Goal: Transaction & Acquisition: Purchase product/service

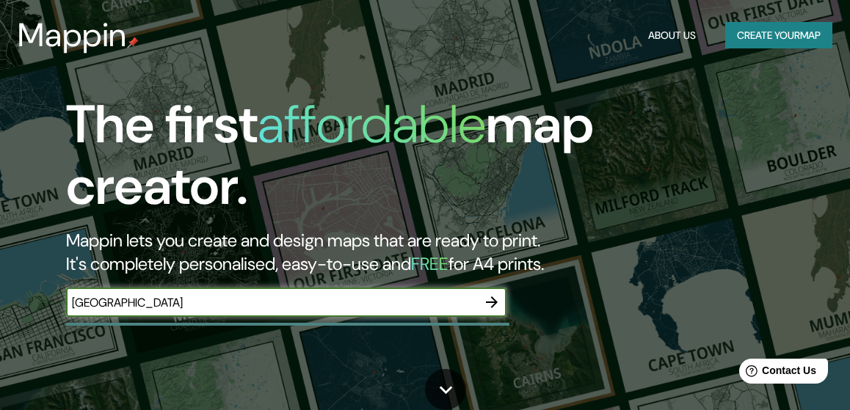
type input "[GEOGRAPHIC_DATA]"
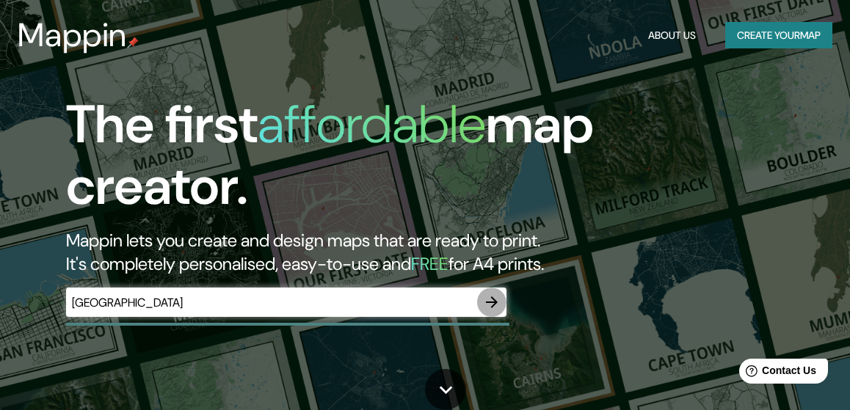
click at [489, 301] on icon "button" at bounding box center [492, 302] width 12 height 12
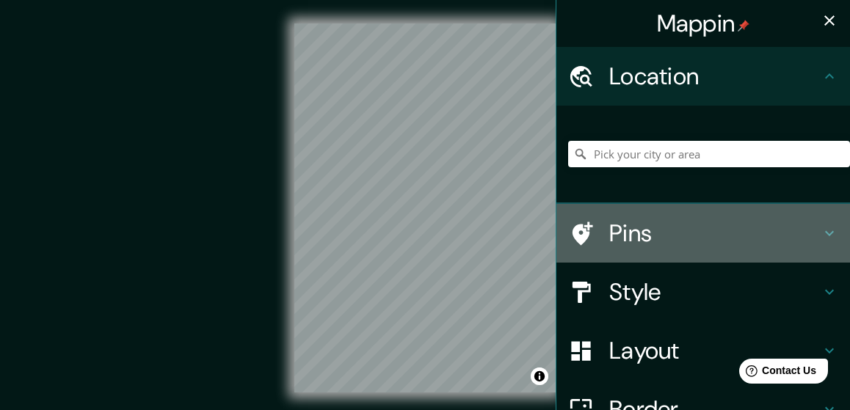
click at [629, 235] on h4 "Pins" at bounding box center [714, 233] width 211 height 29
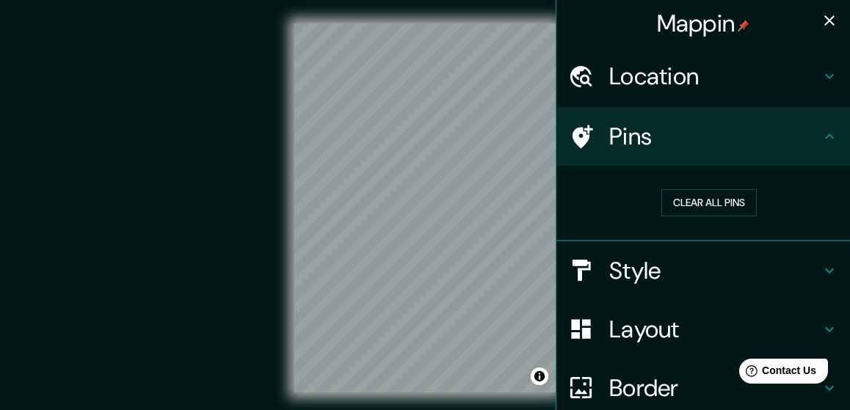
click at [631, 262] on h4 "Style" at bounding box center [714, 270] width 211 height 29
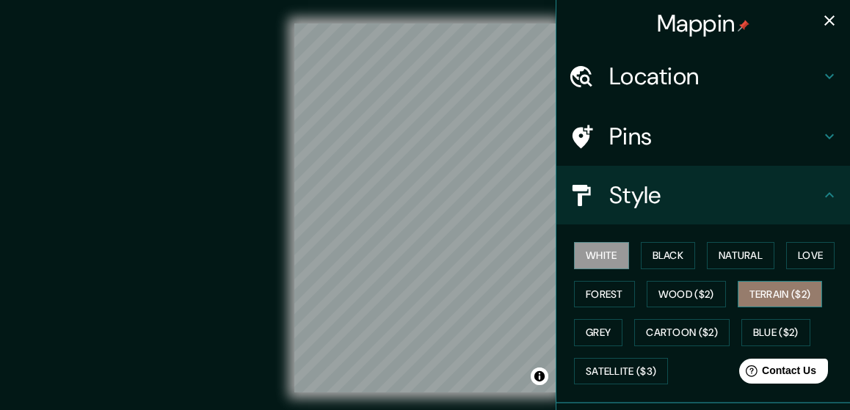
click at [774, 289] on button "Terrain ($2)" at bounding box center [779, 294] width 85 height 27
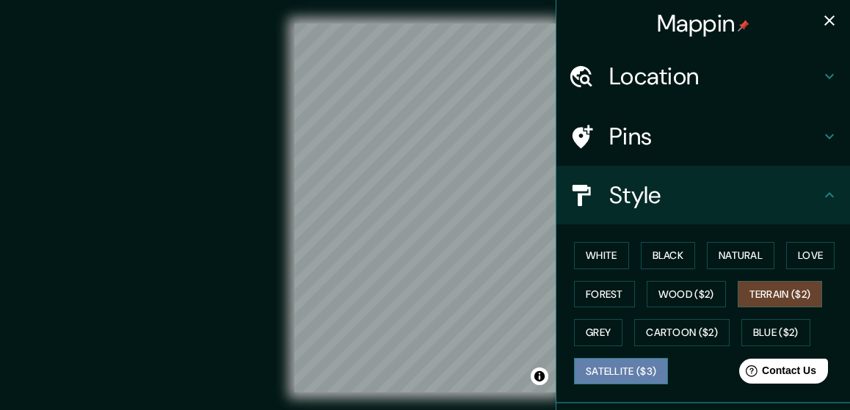
click at [648, 369] on button "Satellite ($3)" at bounding box center [621, 371] width 94 height 27
click at [776, 285] on button "Terrain ($2)" at bounding box center [779, 294] width 85 height 27
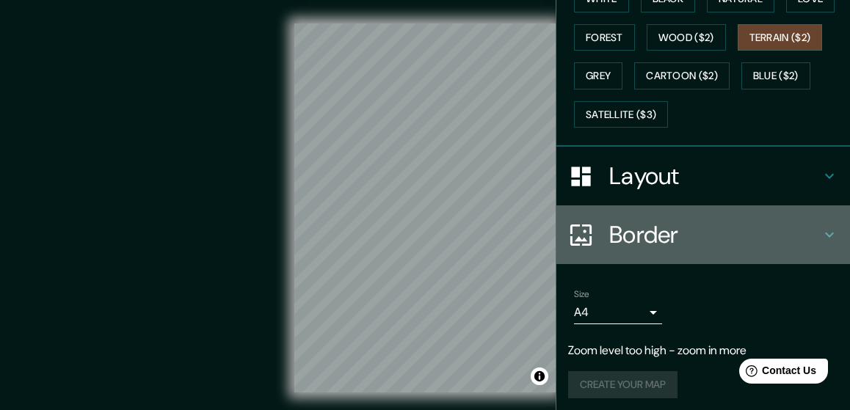
click at [682, 229] on h4 "Border" at bounding box center [714, 234] width 211 height 29
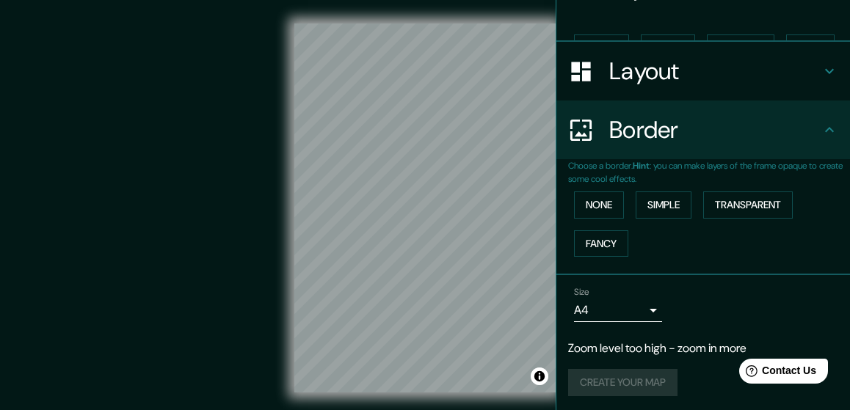
scroll to position [182, 0]
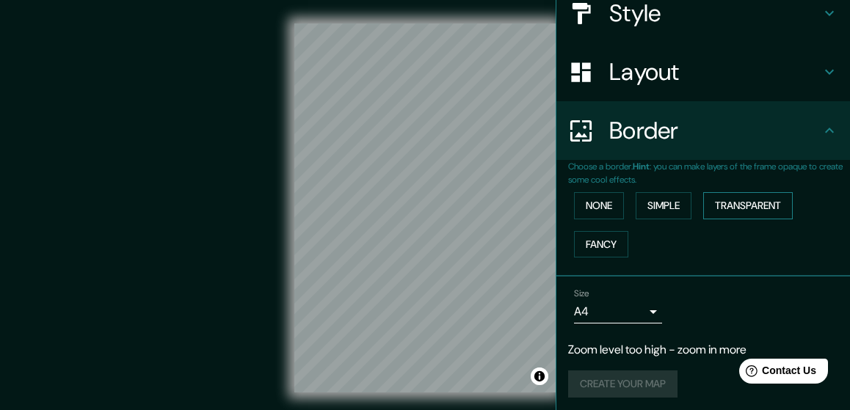
click at [735, 202] on button "Transparent" at bounding box center [748, 205] width 90 height 27
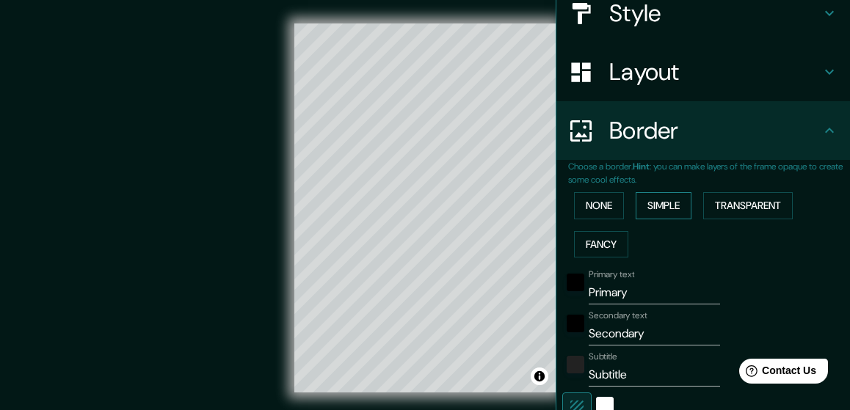
click at [681, 203] on button "Simple" at bounding box center [663, 205] width 56 height 27
click at [611, 206] on button "None" at bounding box center [599, 205] width 50 height 27
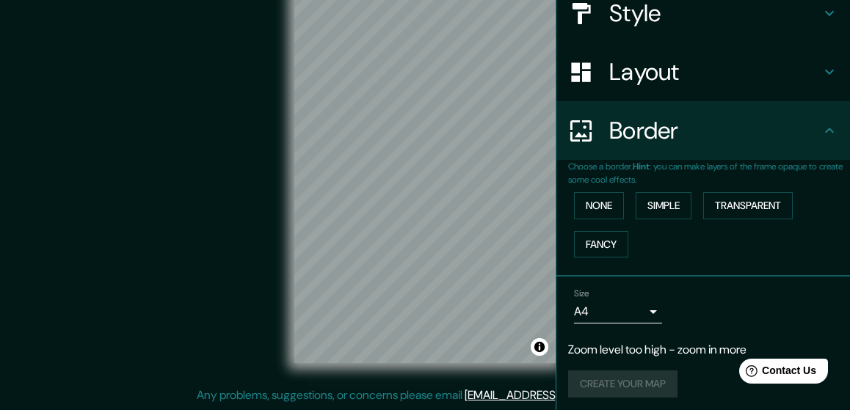
scroll to position [29, 0]
click at [654, 307] on body "Mappin Location Pins Style Layout Border Choose a border. Hint : you can make l…" at bounding box center [425, 176] width 850 height 410
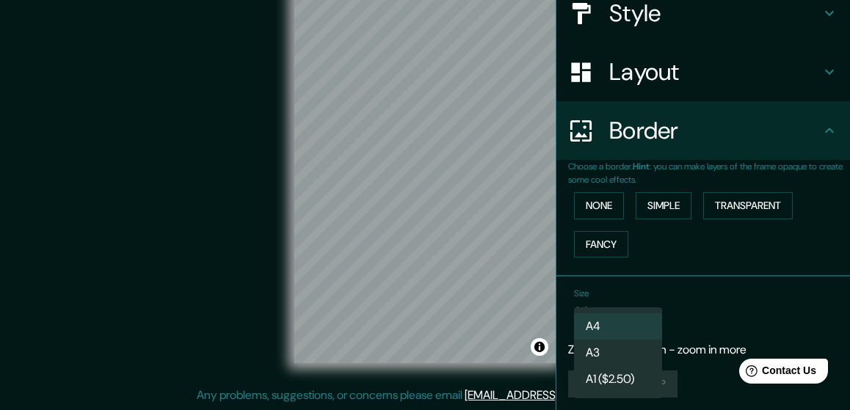
click at [635, 349] on li "A3" at bounding box center [618, 353] width 88 height 26
type input "a4"
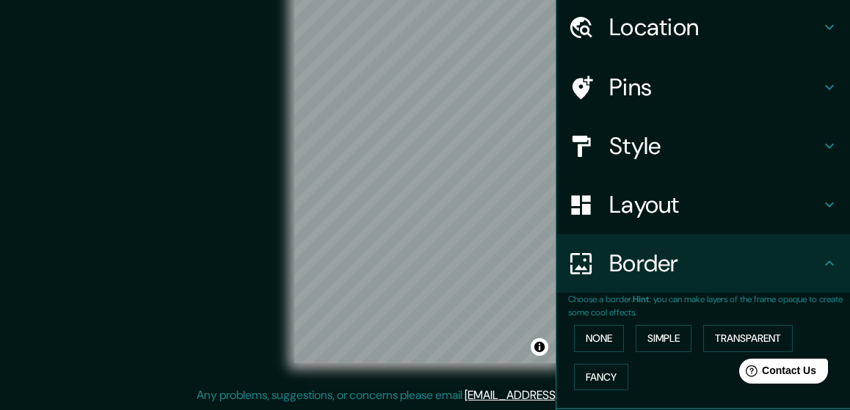
scroll to position [48, 0]
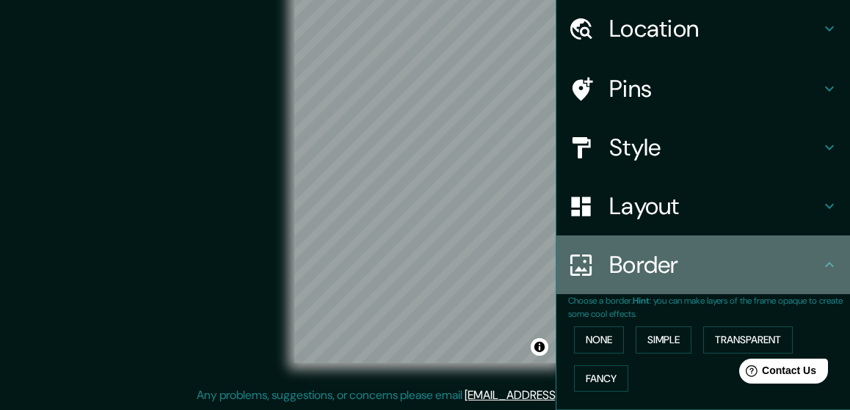
click at [744, 260] on h4 "Border" at bounding box center [714, 264] width 211 height 29
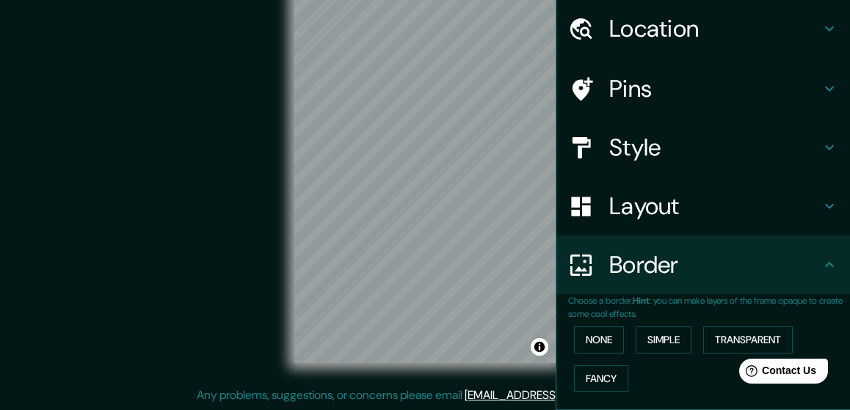
click at [724, 202] on h4 "Layout" at bounding box center [714, 205] width 211 height 29
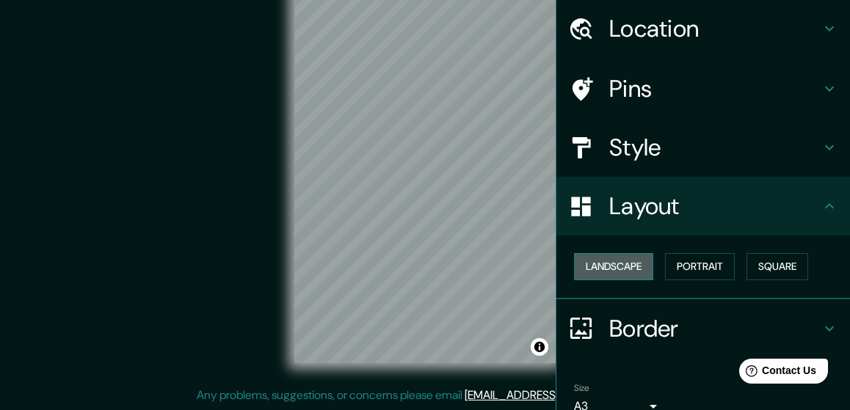
click at [652, 267] on button "Landscape" at bounding box center [613, 266] width 79 height 27
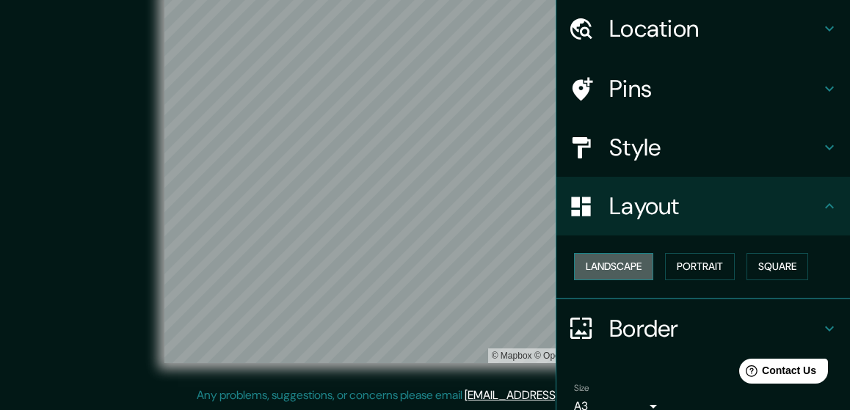
click at [652, 267] on button "Landscape" at bounding box center [613, 266] width 79 height 27
click at [699, 260] on button "Portrait" at bounding box center [700, 266] width 70 height 27
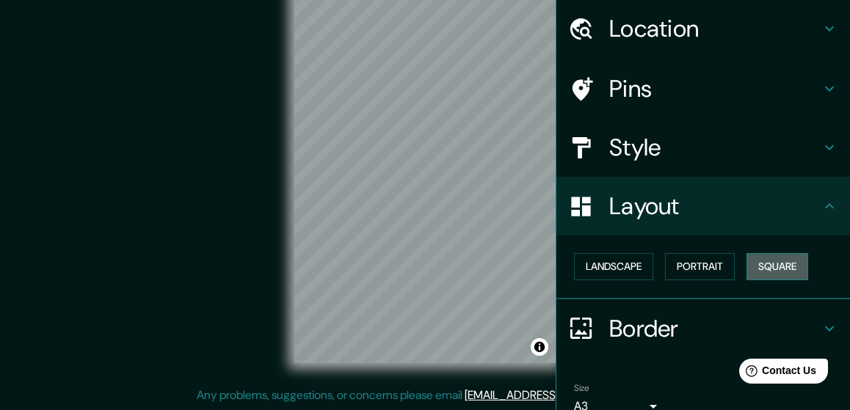
click at [786, 262] on button "Square" at bounding box center [777, 266] width 62 height 27
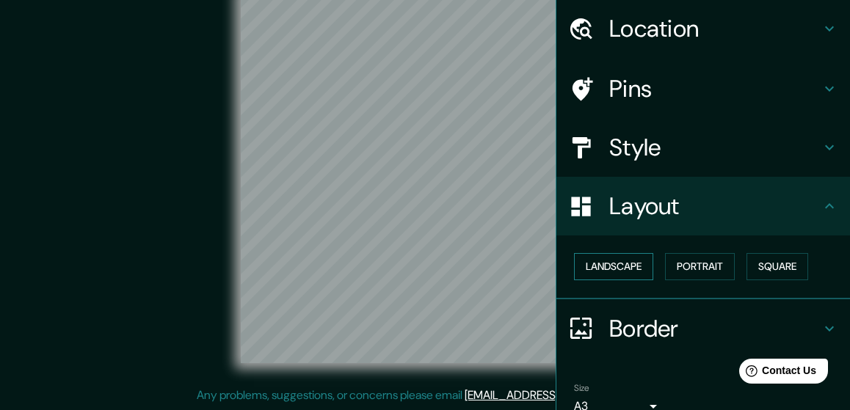
click at [634, 267] on button "Landscape" at bounding box center [613, 266] width 79 height 27
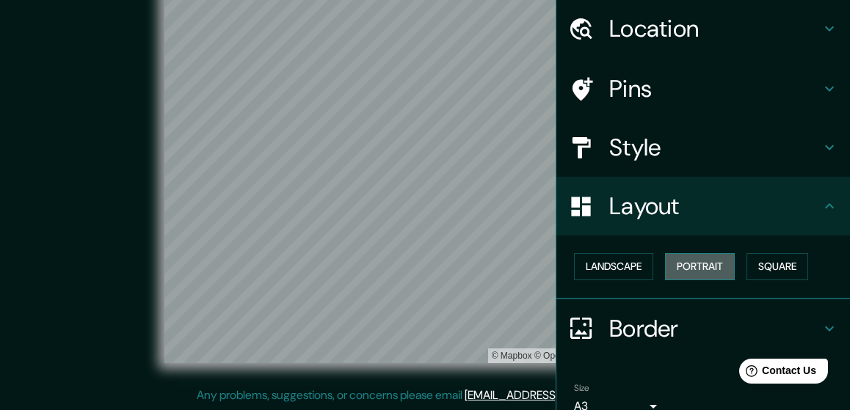
click at [688, 269] on button "Portrait" at bounding box center [700, 266] width 70 height 27
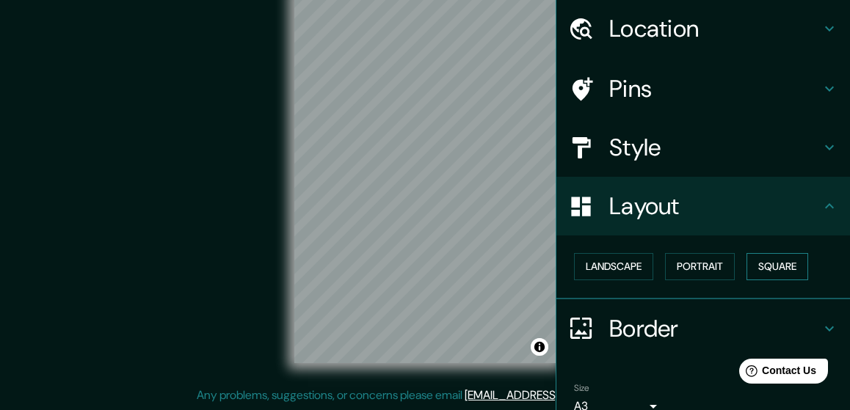
click at [787, 259] on button "Square" at bounding box center [777, 266] width 62 height 27
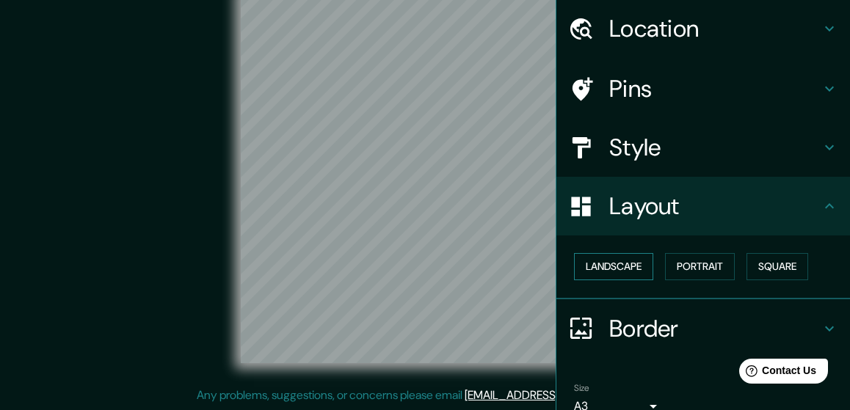
click at [637, 268] on button "Landscape" at bounding box center [613, 266] width 79 height 27
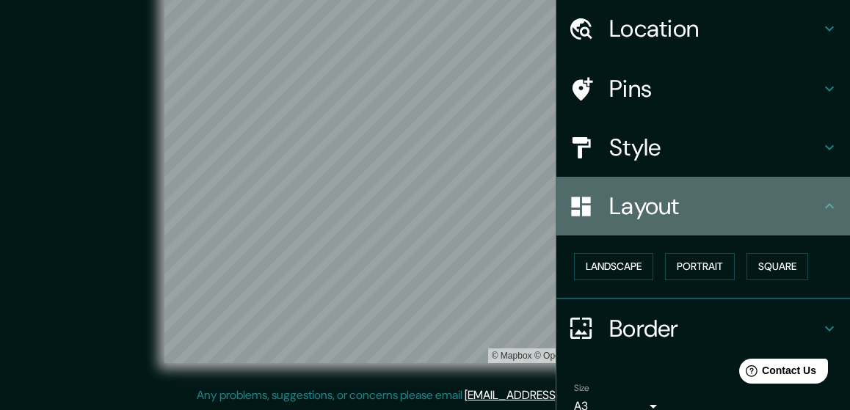
click at [685, 201] on h4 "Layout" at bounding box center [714, 205] width 211 height 29
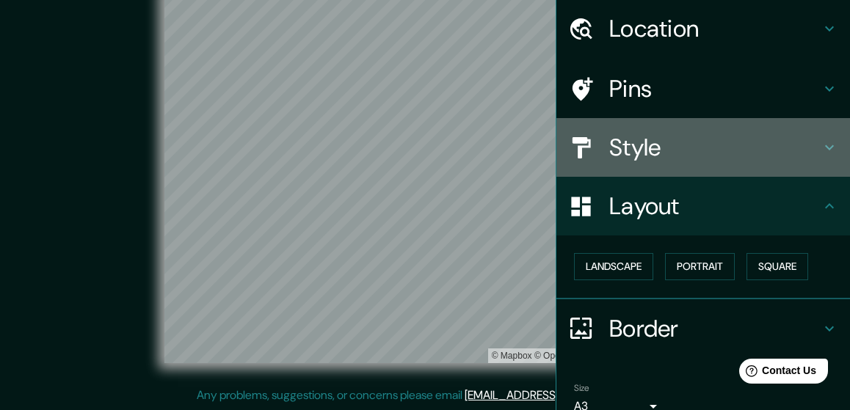
click at [699, 142] on h4 "Style" at bounding box center [714, 147] width 211 height 29
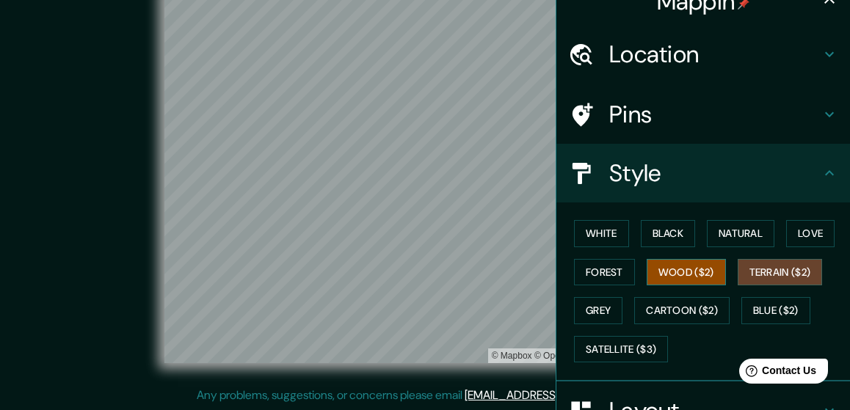
scroll to position [15, 0]
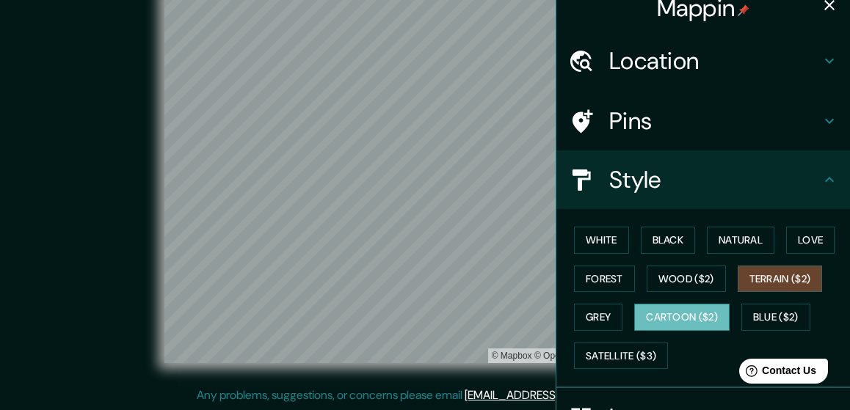
click at [691, 312] on button "Cartoon ($2)" at bounding box center [681, 317] width 95 height 27
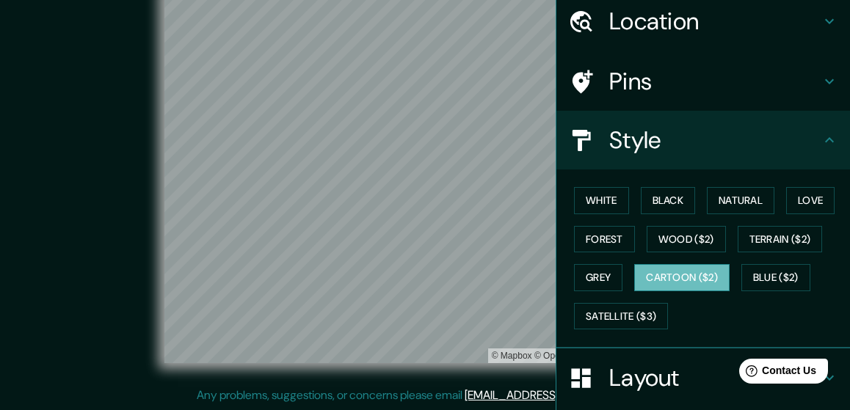
scroll to position [60, 0]
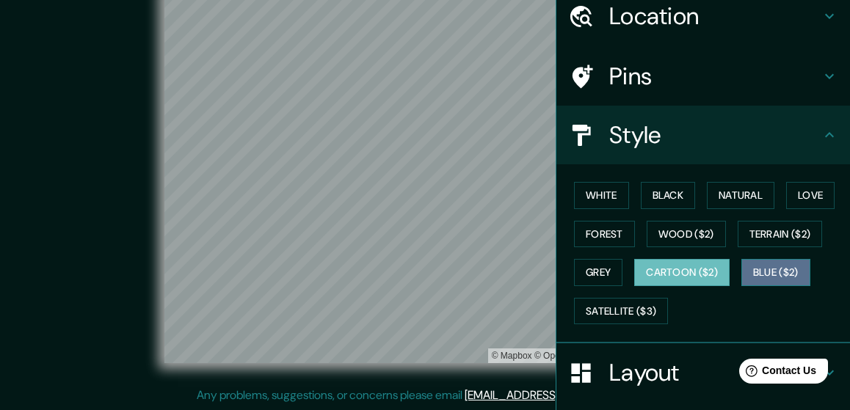
click at [795, 271] on button "Blue ($2)" at bounding box center [775, 272] width 69 height 27
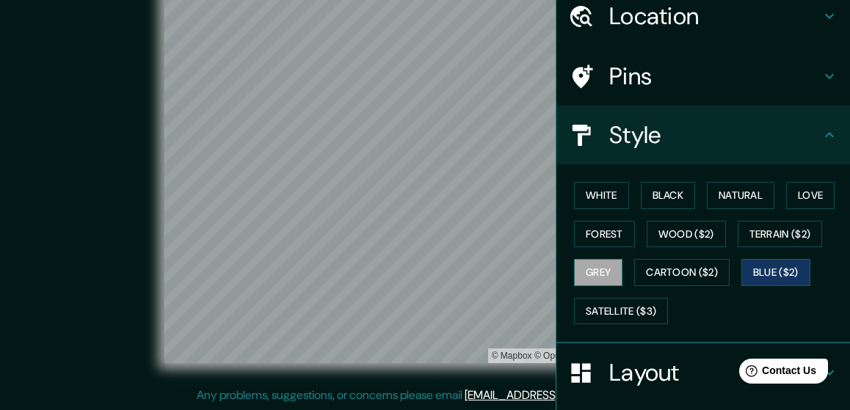
click at [615, 267] on button "Grey" at bounding box center [598, 272] width 48 height 27
click at [616, 233] on button "Forest" at bounding box center [604, 234] width 61 height 27
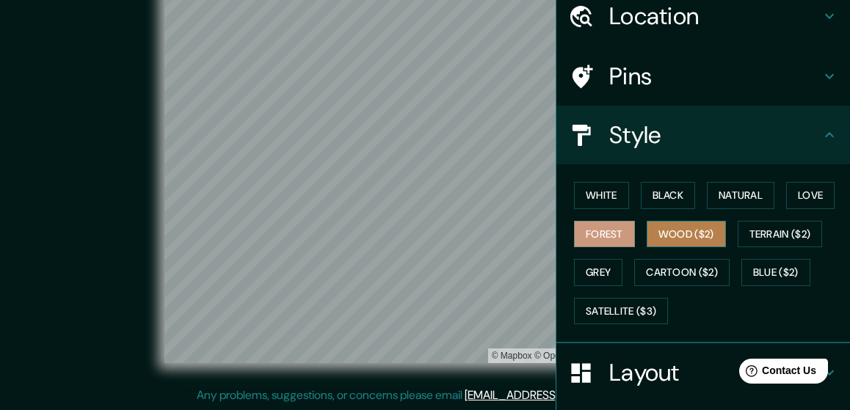
click at [675, 238] on button "Wood ($2)" at bounding box center [685, 234] width 79 height 27
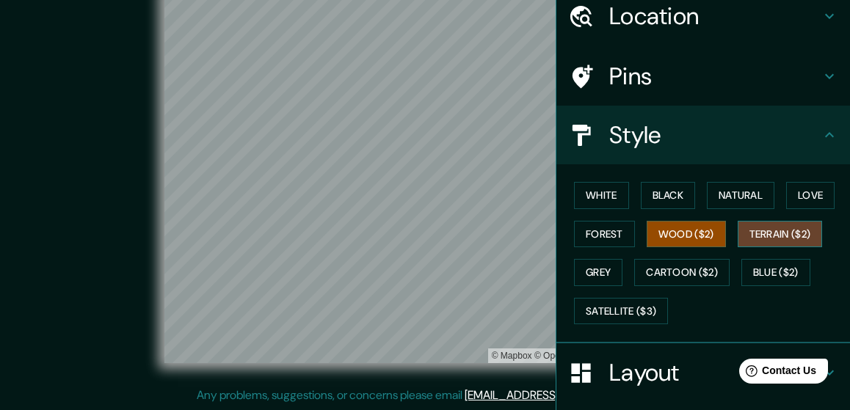
click at [786, 230] on button "Terrain ($2)" at bounding box center [779, 234] width 85 height 27
click at [680, 242] on button "Wood ($2)" at bounding box center [685, 234] width 79 height 27
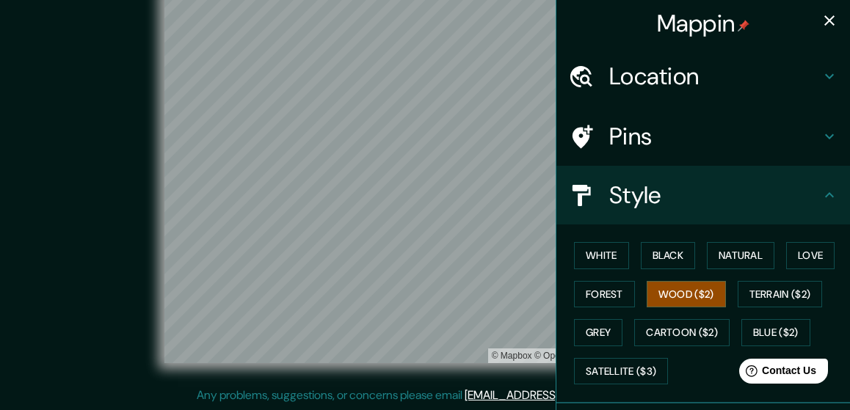
scroll to position [0, 0]
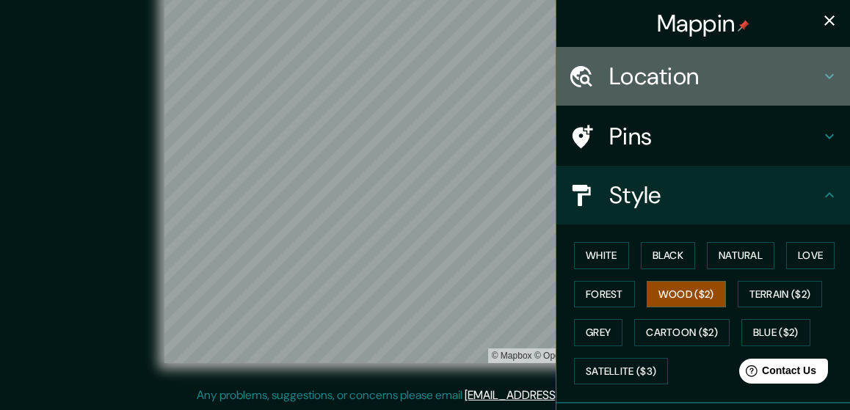
click at [703, 86] on h4 "Location" at bounding box center [714, 76] width 211 height 29
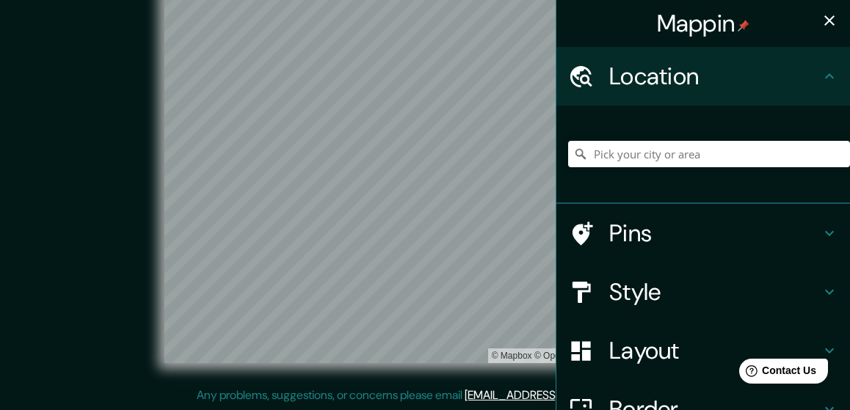
click at [721, 77] on h4 "Location" at bounding box center [714, 76] width 211 height 29
